Goal: Obtain resource: Download file/media

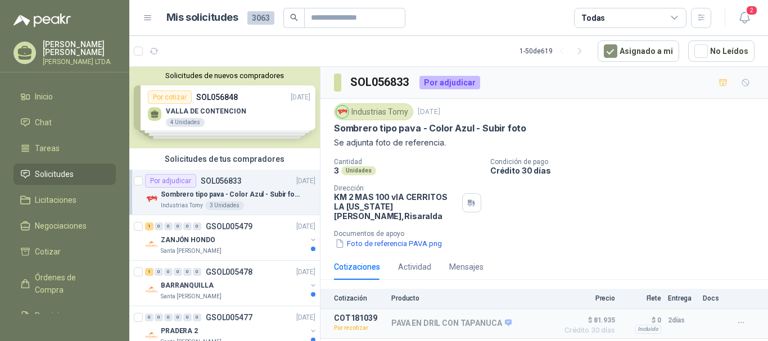
click at [220, 190] on p "Sombrero tipo pava - Color Azul - Subir foto" at bounding box center [231, 195] width 140 height 11
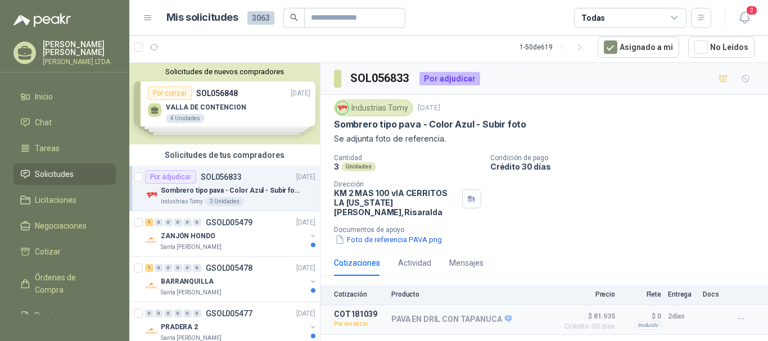
click at [356, 167] on div "Unidades" at bounding box center [358, 167] width 35 height 9
click at [361, 234] on button "Foto de referencia PAVA.png" at bounding box center [388, 240] width 109 height 12
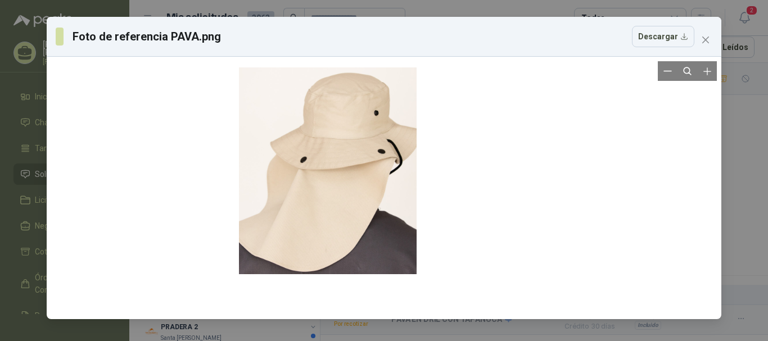
drag, startPoint x: 435, startPoint y: 185, endPoint x: 203, endPoint y: 166, distance: 233.6
click at [203, 166] on div at bounding box center [384, 188] width 666 height 254
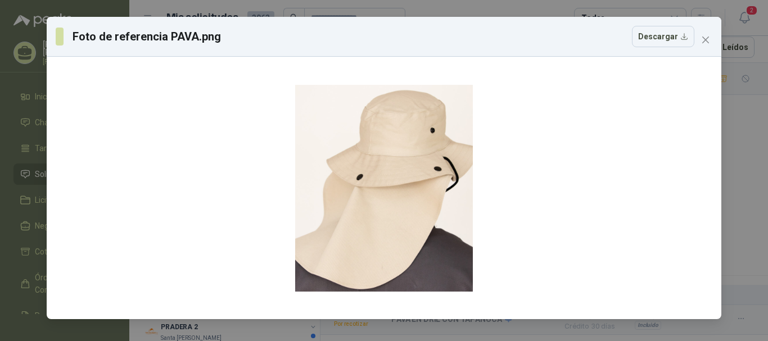
drag, startPoint x: 379, startPoint y: 209, endPoint x: 393, endPoint y: 57, distance: 153.1
click at [393, 57] on div "Foto de referencia PAVA.png Descargar" at bounding box center [384, 168] width 675 height 303
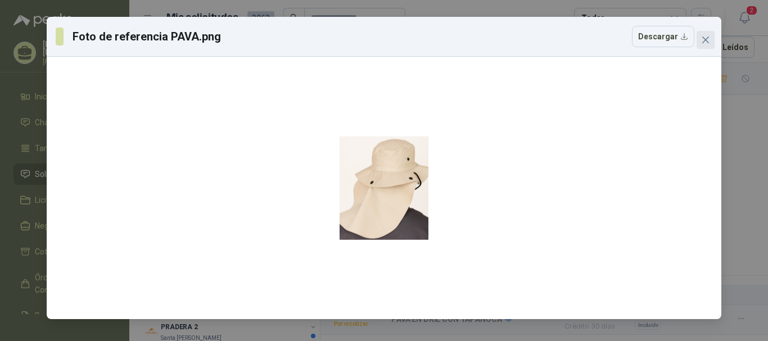
click at [712, 38] on span "Close" at bounding box center [706, 39] width 18 height 9
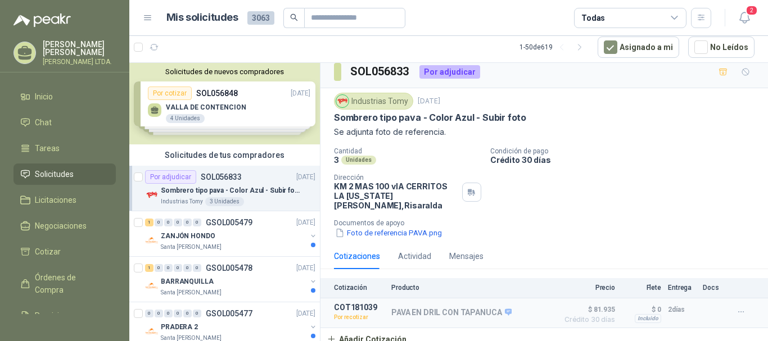
scroll to position [0, 0]
